Goal: Task Accomplishment & Management: Use online tool/utility

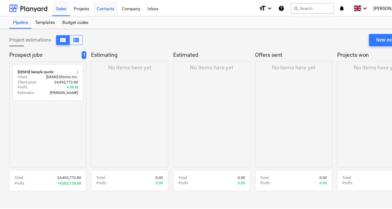
scroll to position [0, 9]
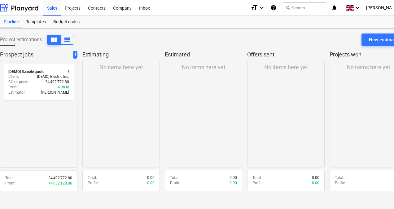
click at [129, 91] on div "No items here yet" at bounding box center [120, 114] width 77 height 107
click at [72, 7] on div "Projects" at bounding box center [72, 8] width 23 height 16
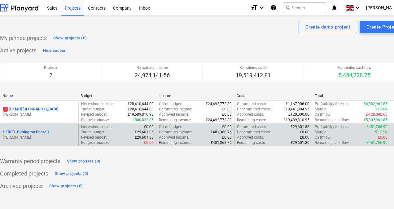
click at [33, 135] on p "HFBP3 - Bickington Phase 3" at bounding box center [26, 131] width 46 height 5
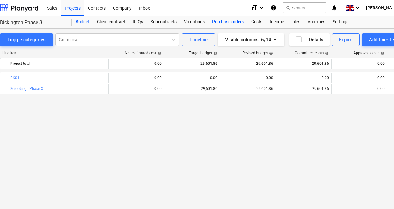
click at [225, 23] on div "Purchase orders" at bounding box center [227, 22] width 39 height 12
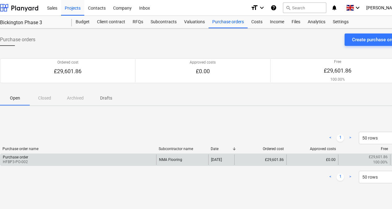
click at [51, 160] on div "Purchase order HFBP3-PO-002" at bounding box center [78, 159] width 156 height 11
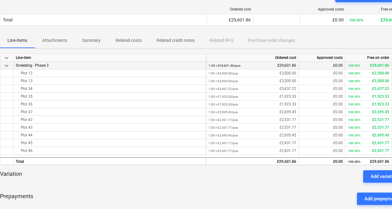
scroll to position [0, 9]
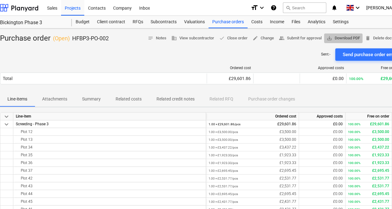
click at [350, 37] on span "save_alt Download PDF" at bounding box center [342, 38] width 33 height 7
click at [168, 23] on div "Subcontracts" at bounding box center [163, 22] width 33 height 12
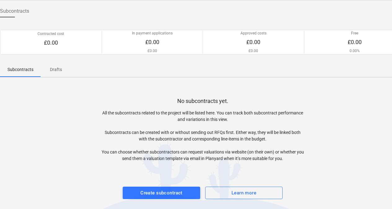
scroll to position [0, 9]
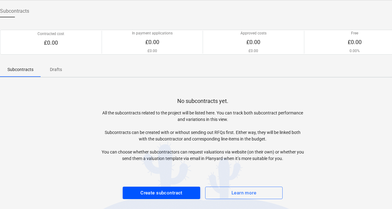
click at [171, 198] on button "Create subcontract" at bounding box center [161, 192] width 77 height 12
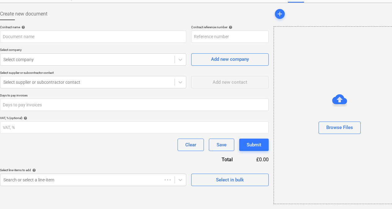
scroll to position [26, 9]
type input "HFBP3-SO-007"
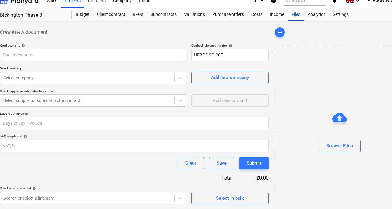
scroll to position [0, 9]
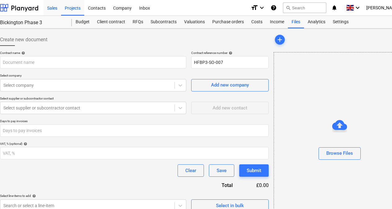
click at [56, 7] on div "Sales" at bounding box center [52, 8] width 18 height 16
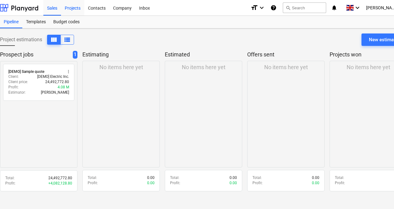
click at [76, 10] on div "Projects" at bounding box center [72, 8] width 23 height 16
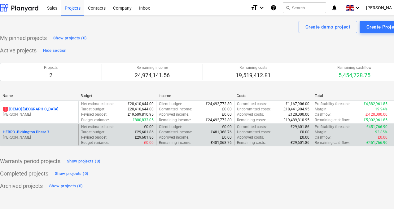
click at [41, 131] on p "HFBP3 - Bickington Phase 3" at bounding box center [26, 131] width 46 height 5
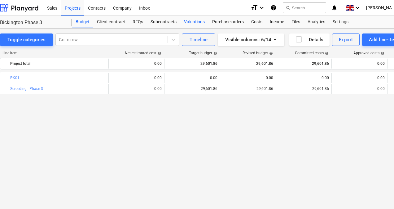
click at [201, 22] on div "Valuations" at bounding box center [194, 22] width 28 height 12
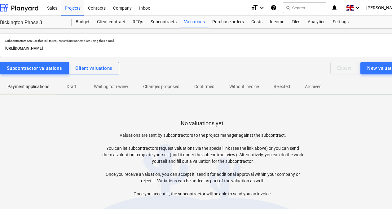
scroll to position [35, 9]
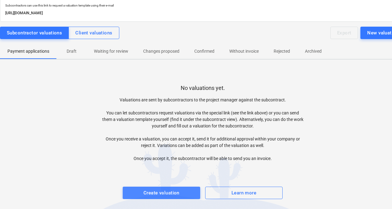
click at [157, 191] on div "Create valuation" at bounding box center [161, 193] width 36 height 8
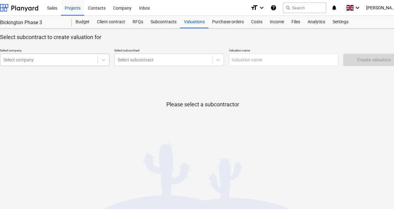
click at [70, 63] on div at bounding box center [48, 60] width 91 height 6
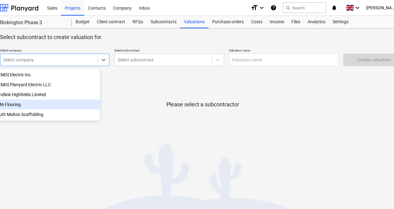
click at [64, 102] on div "NMA Flooring" at bounding box center [45, 104] width 109 height 10
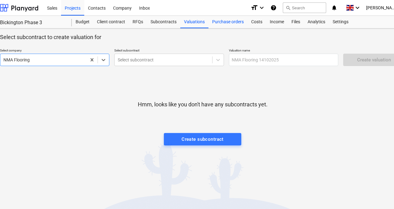
click at [220, 23] on div "Purchase orders" at bounding box center [227, 22] width 39 height 12
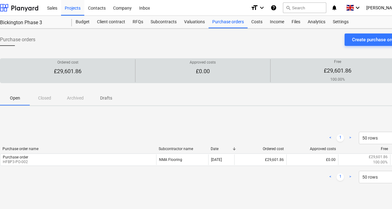
scroll to position [5, 9]
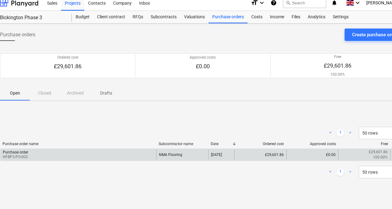
click at [173, 159] on div "Purchase order name Subcontractor name Date Ordered cost Approved costs Free Pu…" at bounding box center [202, 153] width 405 height 22
click at [173, 156] on div "NMA Flooring" at bounding box center [182, 154] width 52 height 11
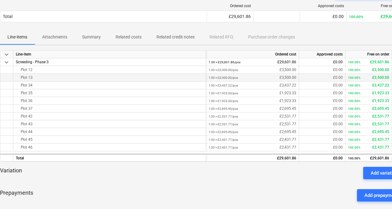
scroll to position [0, 9]
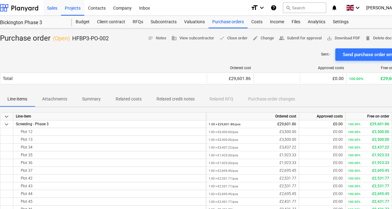
click at [56, 9] on div "Sales" at bounding box center [52, 8] width 18 height 16
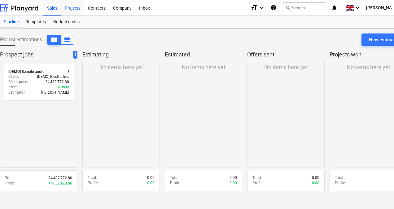
click at [79, 8] on div "Projects" at bounding box center [72, 8] width 23 height 16
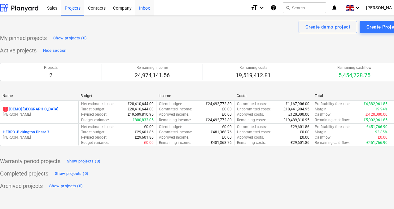
click at [147, 13] on div "Inbox" at bounding box center [144, 8] width 18 height 16
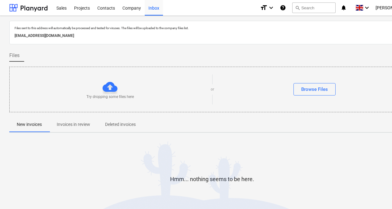
drag, startPoint x: 112, startPoint y: 35, endPoint x: -1, endPoint y: 42, distance: 113.2
click at [0, 42] on html "Sales Projects Contacts Company Inbox format_size keyboard_arrow_down help sear…" at bounding box center [196, 104] width 392 height 209
click at [137, 46] on div at bounding box center [211, 46] width 405 height 5
